Goal: Information Seeking & Learning: Check status

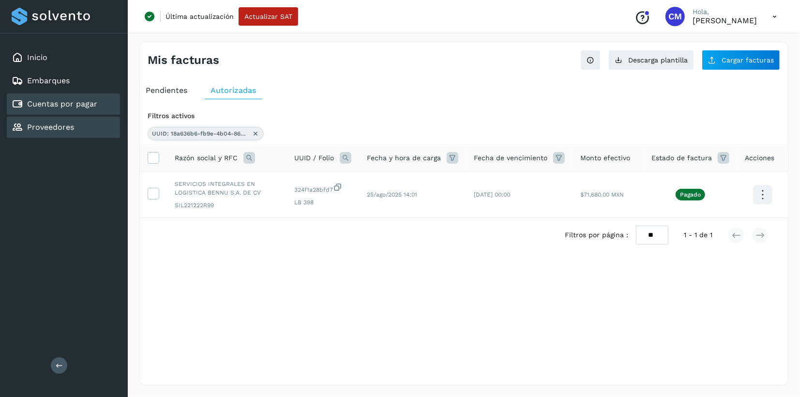
click at [61, 126] on link "Proveedores" at bounding box center [50, 126] width 47 height 9
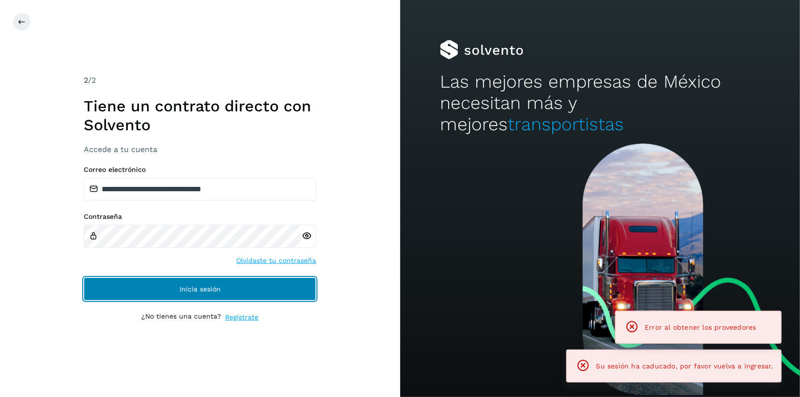
click at [167, 292] on button "Inicia sesión" at bounding box center [200, 288] width 232 height 23
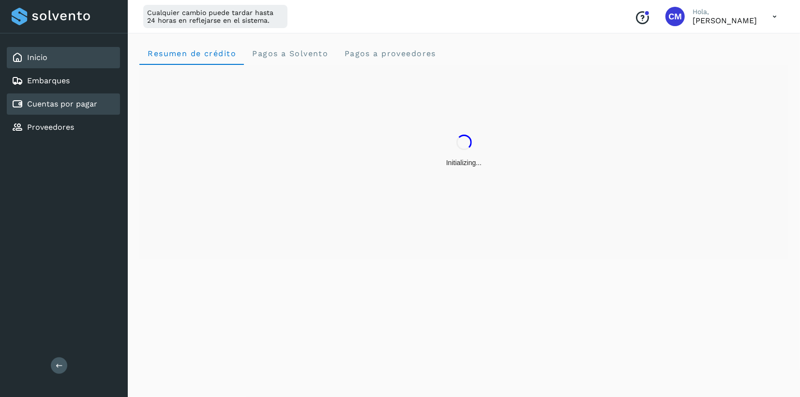
click at [65, 106] on link "Cuentas por pagar" at bounding box center [62, 103] width 70 height 9
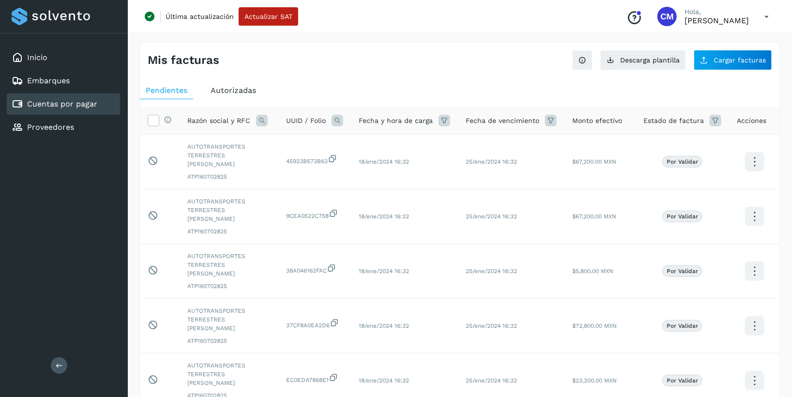
click at [244, 93] on span "Autorizadas" at bounding box center [234, 90] width 46 height 9
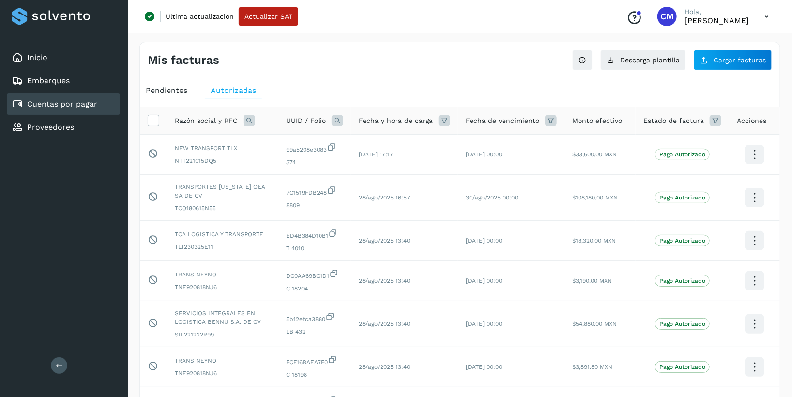
click at [248, 122] on icon at bounding box center [250, 121] width 12 height 12
click at [324, 144] on span at bounding box center [324, 142] width 5 height 5
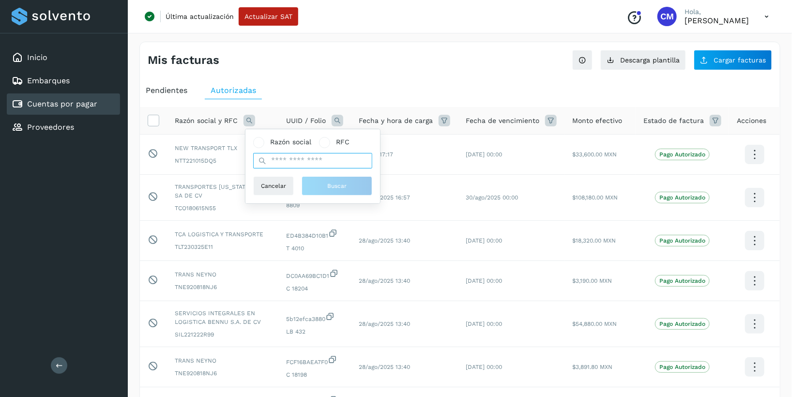
click at [323, 165] on input "text" at bounding box center [312, 160] width 119 height 15
paste input "**********"
type input "**********"
click at [332, 182] on span "Buscar" at bounding box center [336, 186] width 19 height 9
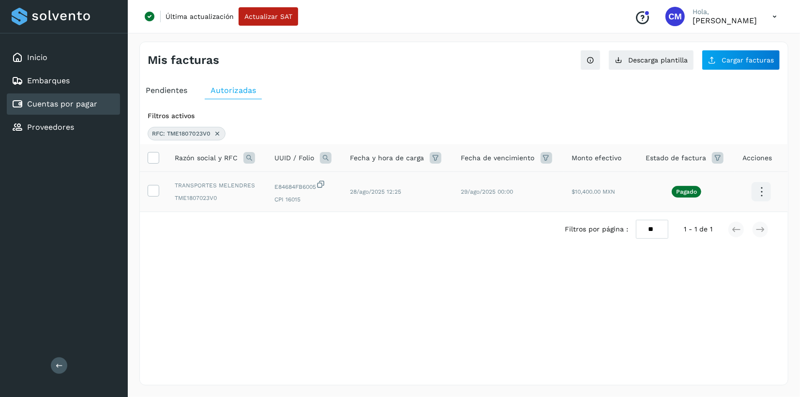
click at [173, 184] on td "TRANSPORTES [PERSON_NAME] TME1807023V0" at bounding box center [217, 192] width 100 height 40
drag, startPoint x: 176, startPoint y: 185, endPoint x: 259, endPoint y: 188, distance: 82.8
click at [259, 188] on span "TRANSPORTES MELENDRES" at bounding box center [217, 185] width 84 height 9
copy span "TRANSPORTES MELENDRES"
